Goal: Information Seeking & Learning: Learn about a topic

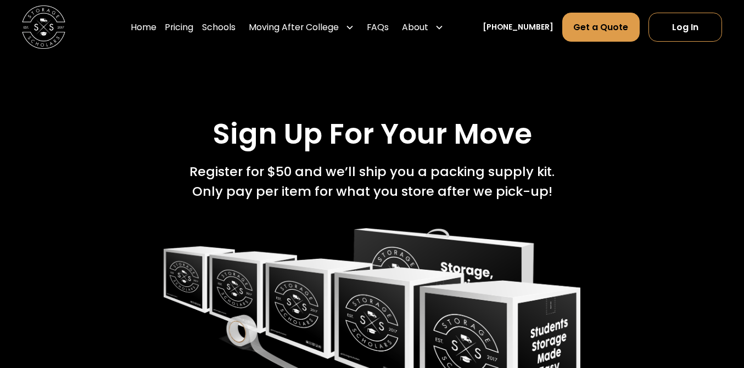
scroll to position [2462, 0]
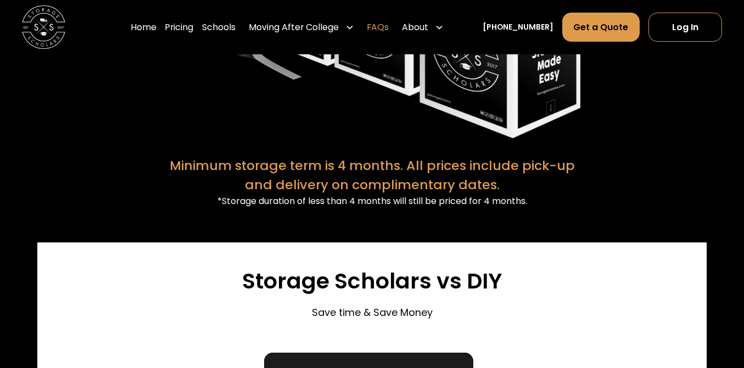
click at [389, 24] on link "FAQs" at bounding box center [378, 27] width 22 height 30
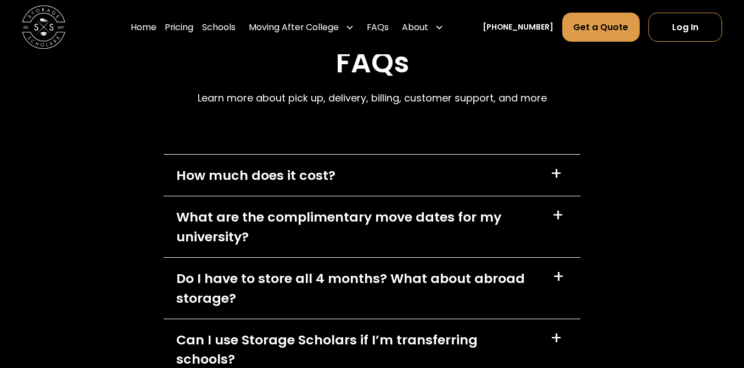
scroll to position [5394, 0]
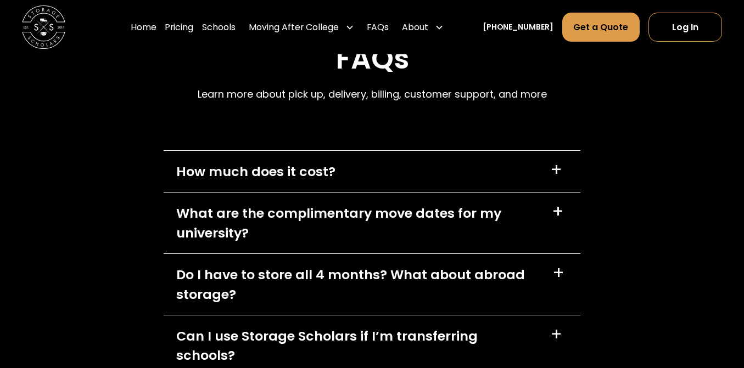
click at [455, 204] on div "What are the complimentary move dates for my university?" at bounding box center [357, 223] width 362 height 39
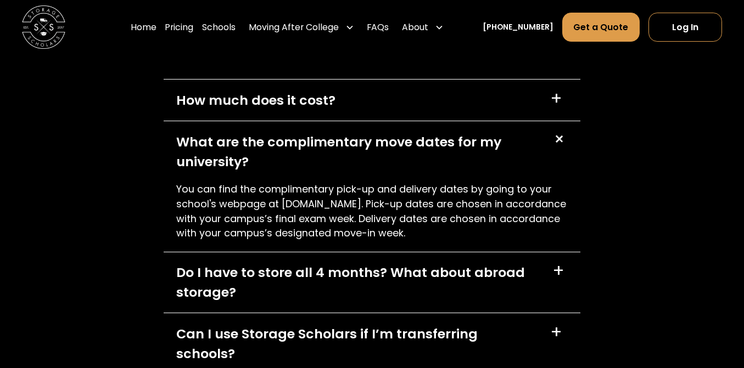
scroll to position [5485, 0]
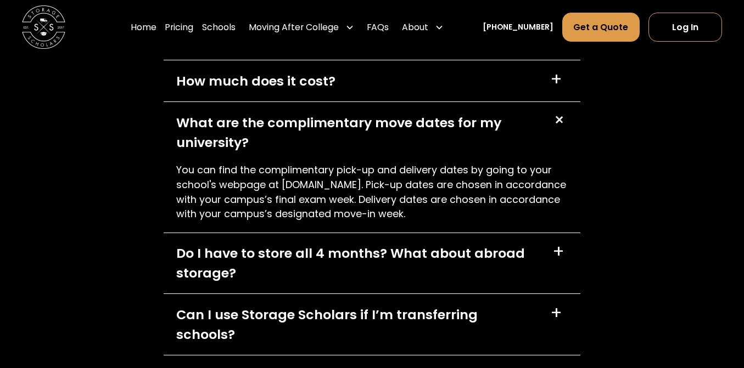
click at [457, 244] on div "Do I have to store all 4 months? What about abroad storage?" at bounding box center [357, 263] width 362 height 39
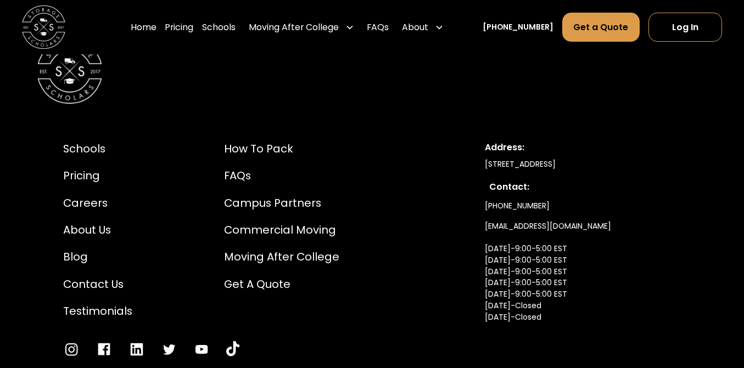
scroll to position [6178, 0]
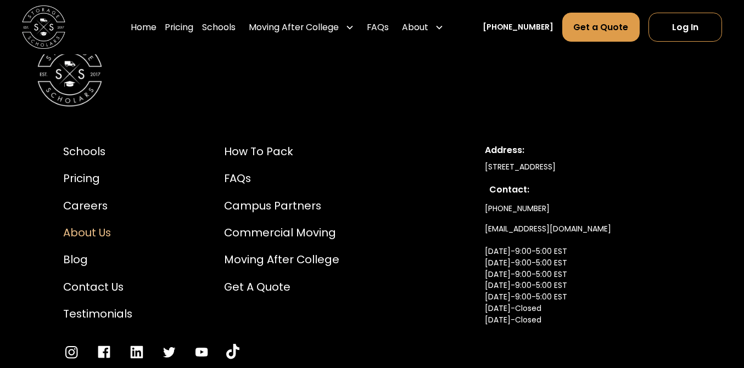
click at [102, 225] on div "About Us" at bounding box center [97, 233] width 69 height 16
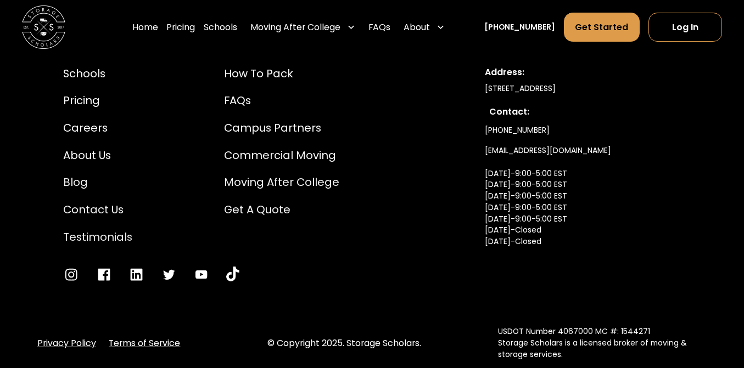
scroll to position [5804, 0]
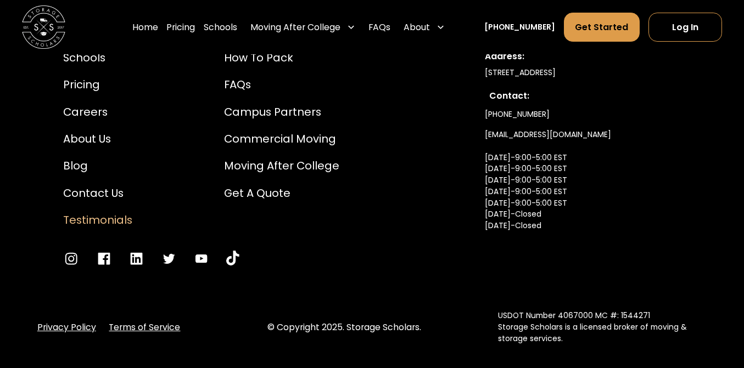
click at [110, 212] on div "Testimonials" at bounding box center [97, 220] width 69 height 16
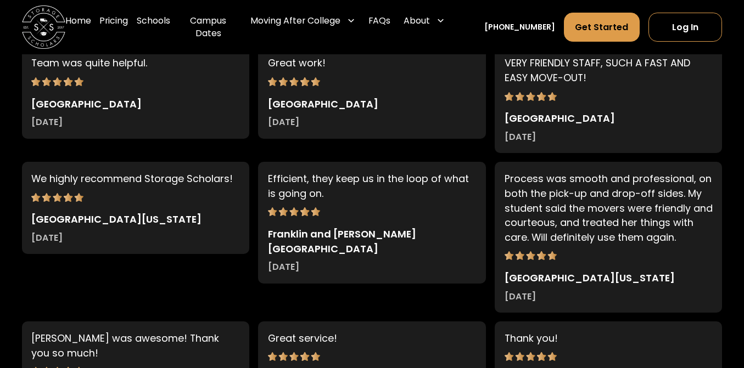
scroll to position [2305, 0]
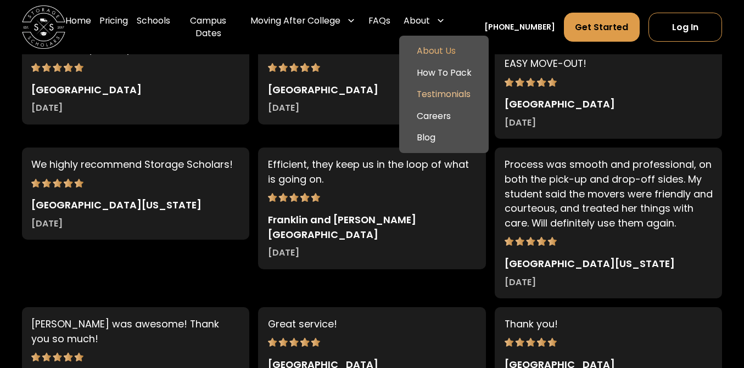
click at [456, 57] on link "About Us" at bounding box center [444, 51] width 81 height 22
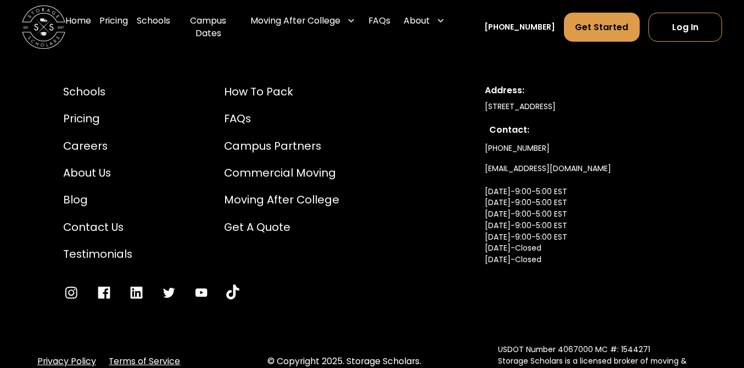
scroll to position [5767, 0]
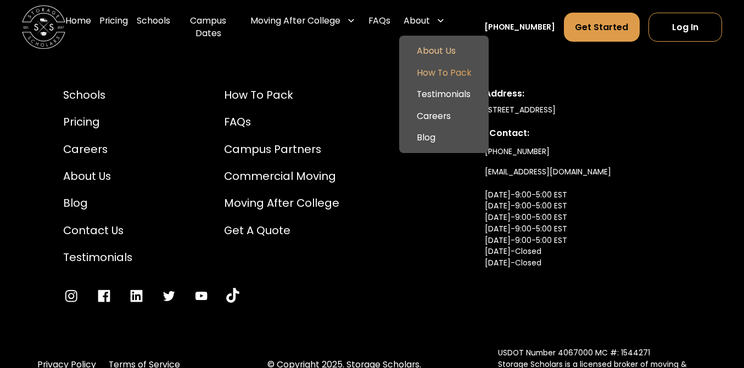
click at [466, 77] on link "How To Pack" at bounding box center [444, 73] width 81 height 22
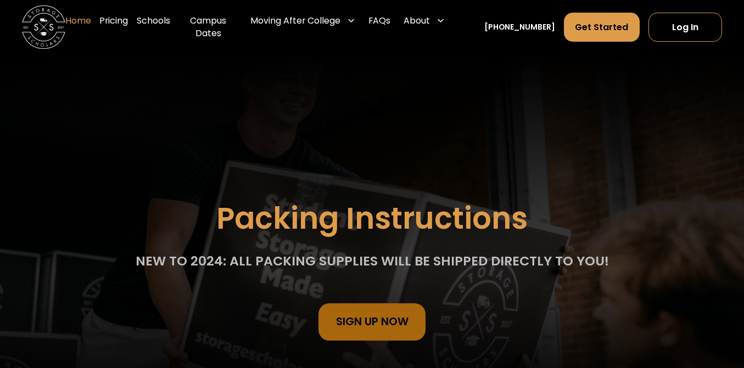
click at [91, 28] on link "Home" at bounding box center [78, 26] width 26 height 43
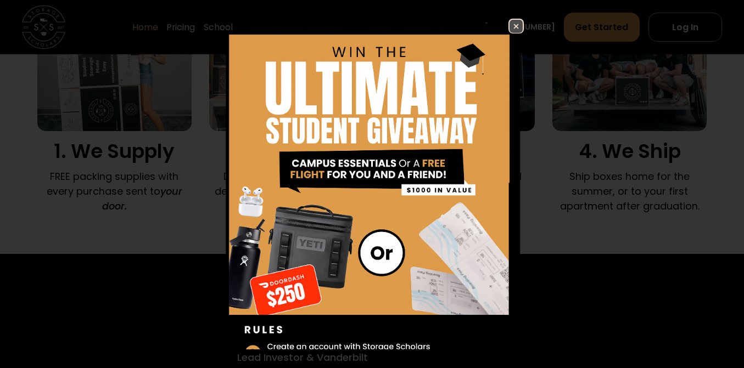
scroll to position [791, 0]
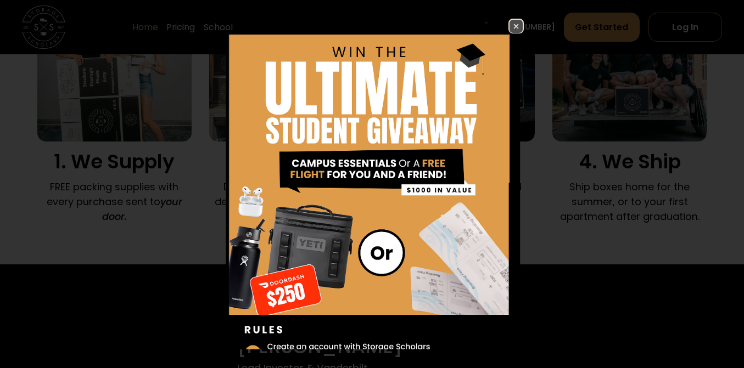
click at [518, 27] on img at bounding box center [516, 26] width 13 height 13
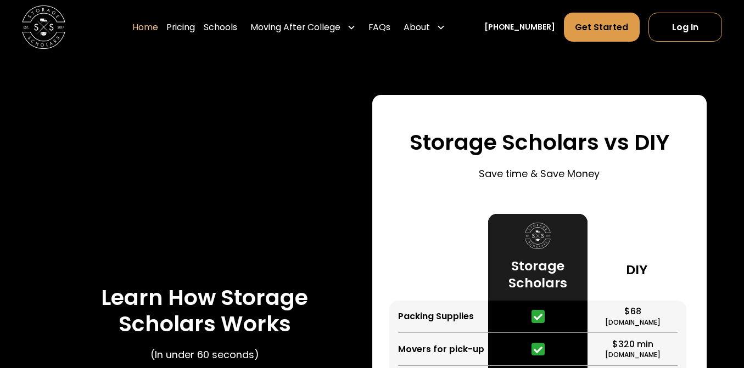
scroll to position [1962, 0]
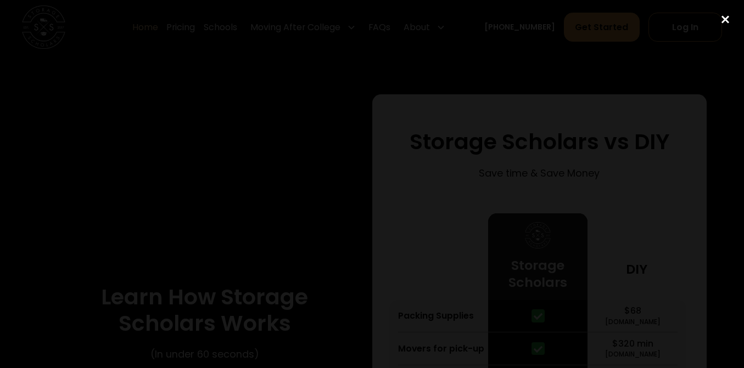
click at [732, 18] on div "close lightbox" at bounding box center [725, 19] width 37 height 24
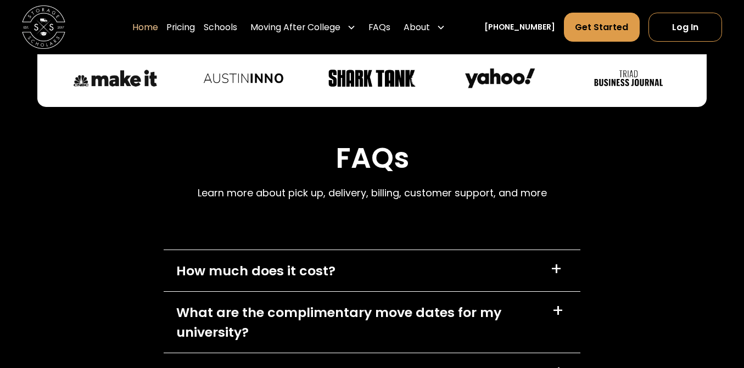
scroll to position [3052, 0]
